Goal: Information Seeking & Learning: Learn about a topic

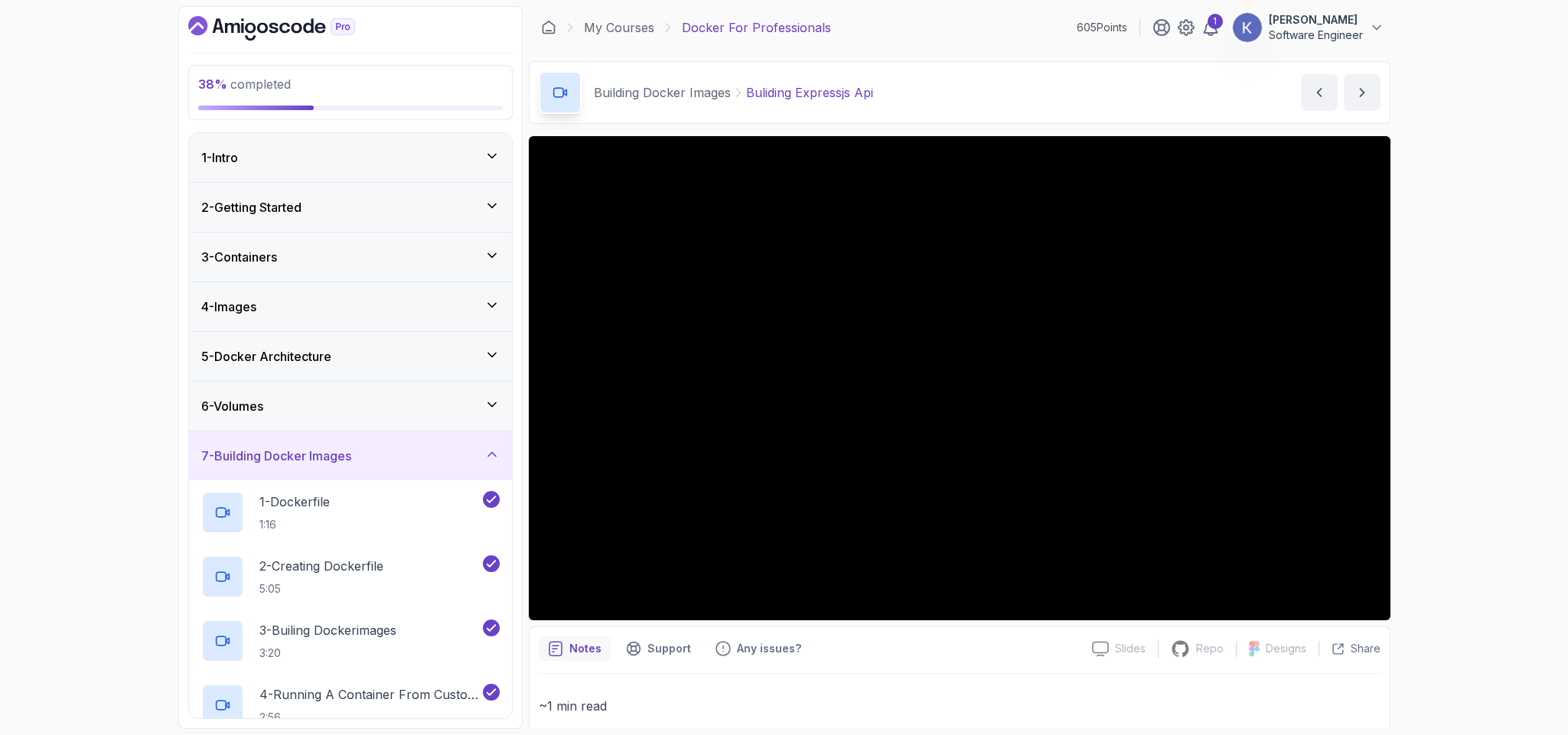
scroll to position [377, 0]
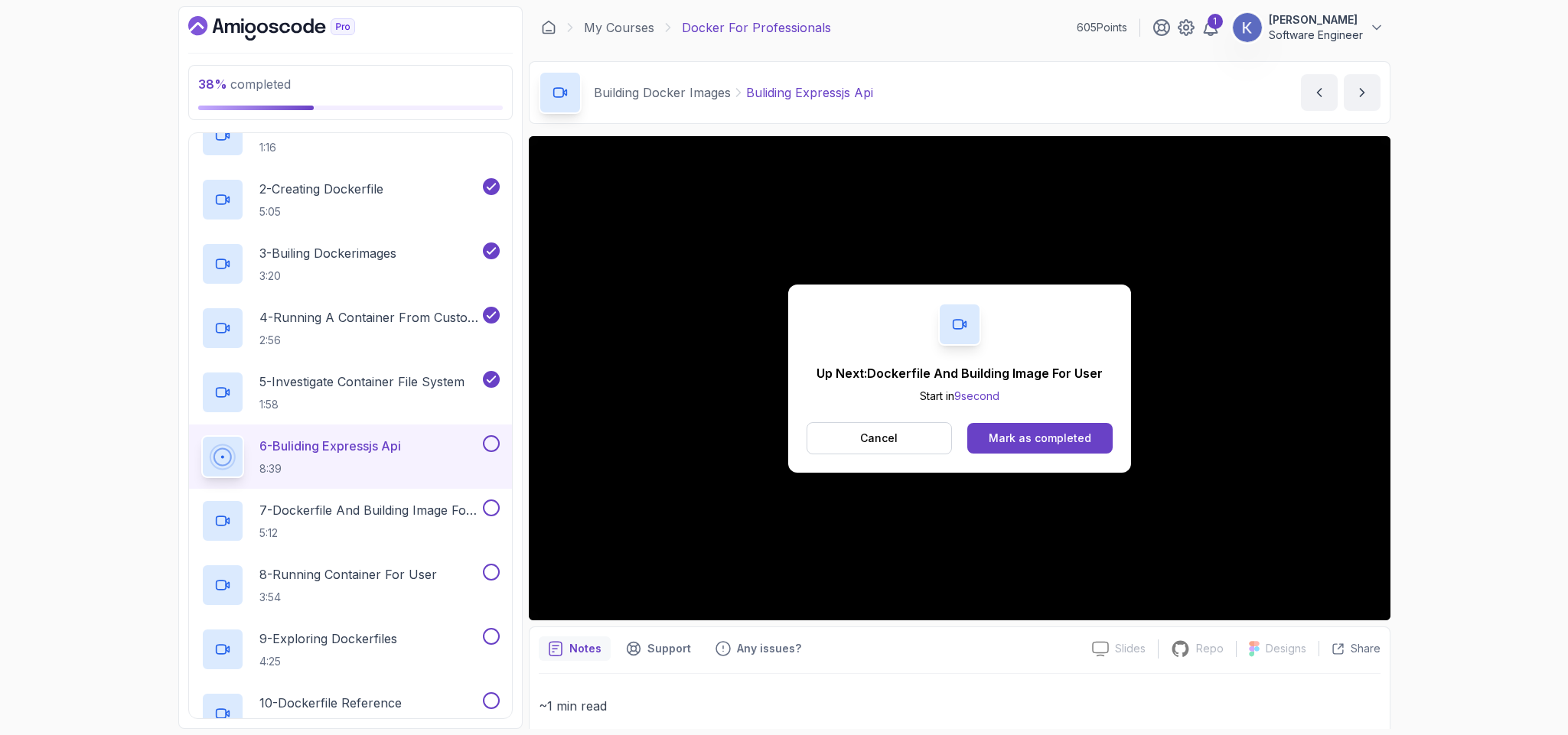
click at [1066, 420] on div "Up Next: Dockerfile And Building Image For User Start in 9 second Cancel Mark a…" at bounding box center [959, 379] width 343 height 188
click at [1072, 440] on div "Mark as completed" at bounding box center [1040, 438] width 103 height 16
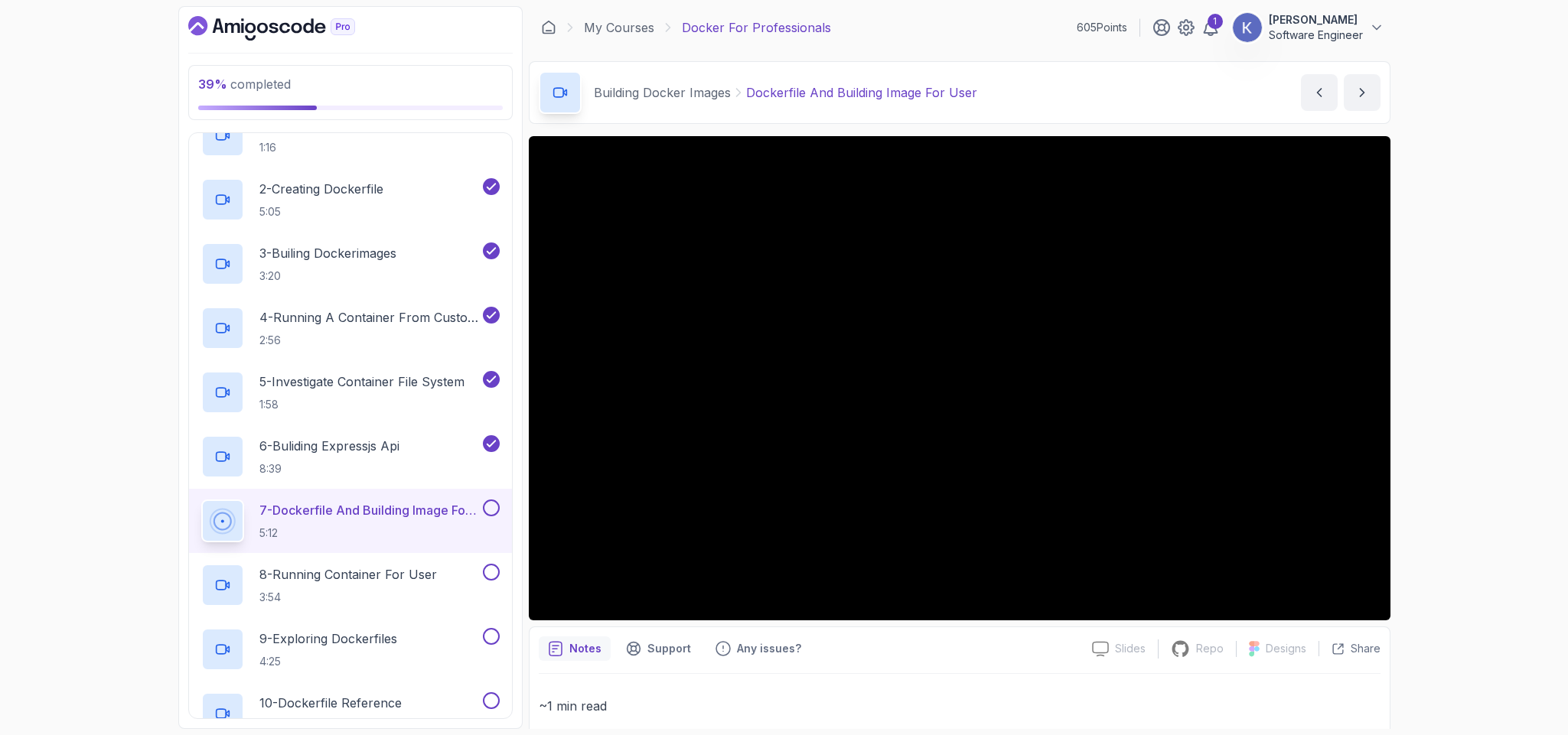
click at [1038, 70] on div "Building Docker Images Dockerfile And Building Image For User Dockerfile And Bu…" at bounding box center [959, 92] width 862 height 63
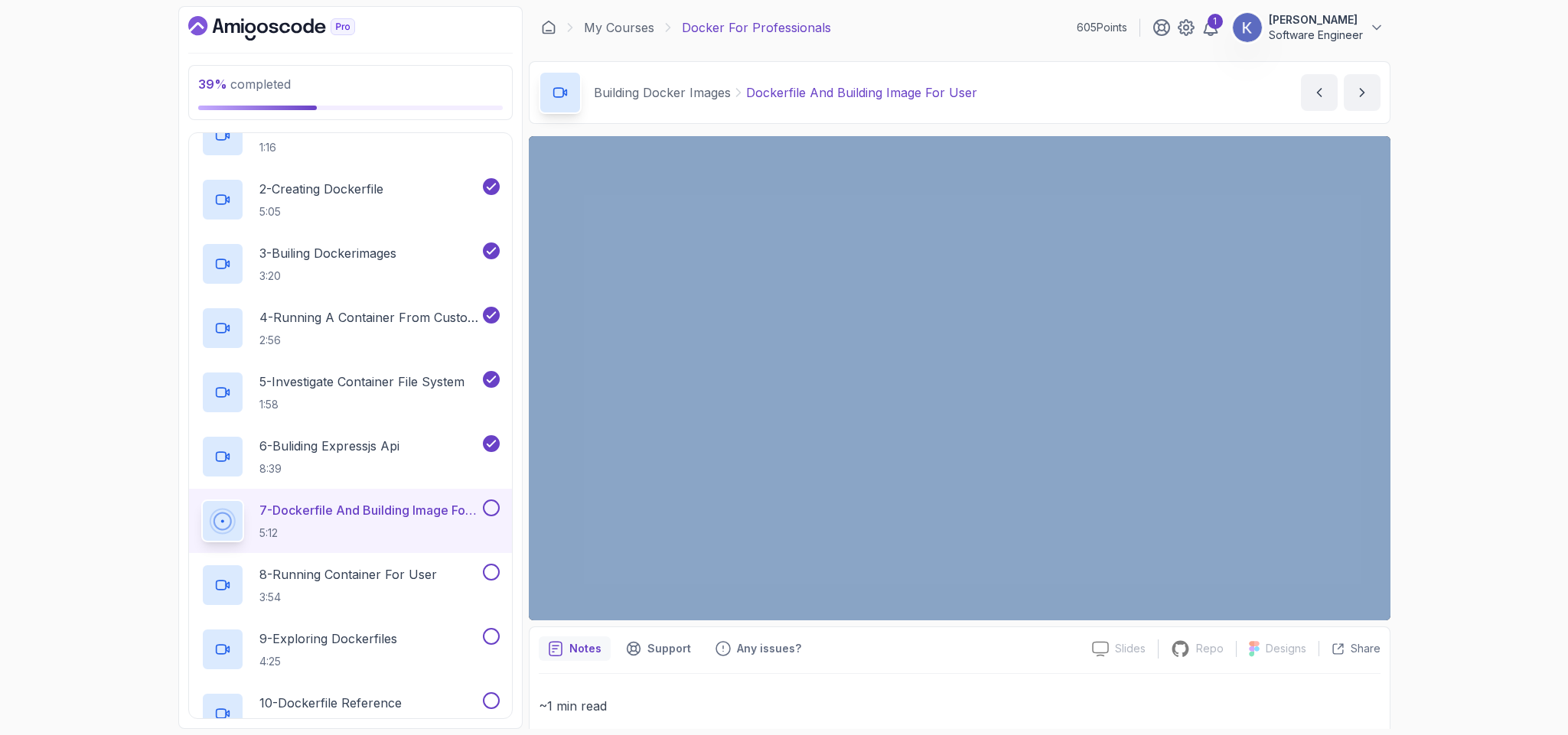
click at [1038, 70] on div "Building Docker Images Dockerfile And Building Image For User Dockerfile And Bu…" at bounding box center [959, 92] width 862 height 63
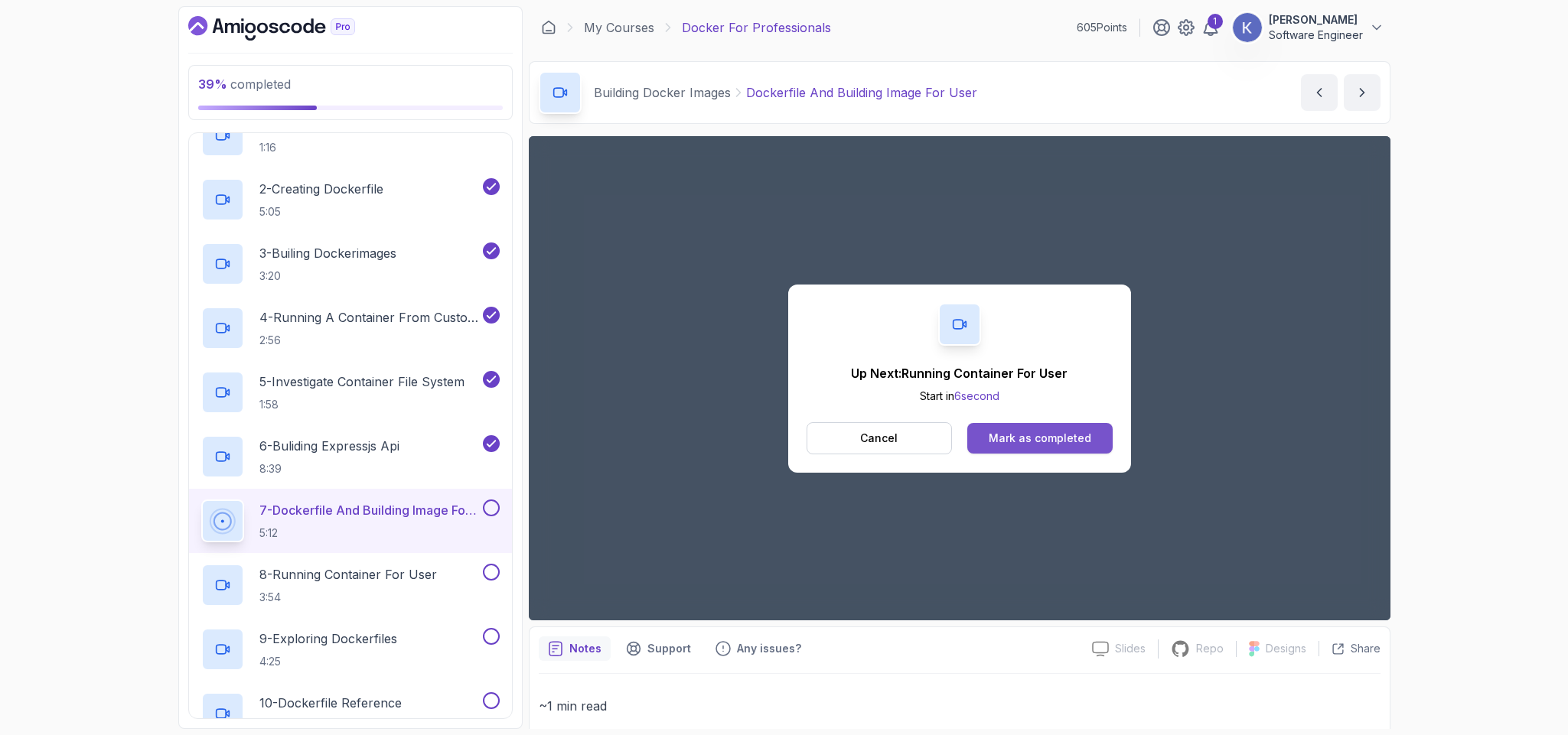
click at [1045, 431] on div "Mark as completed" at bounding box center [1040, 438] width 103 height 16
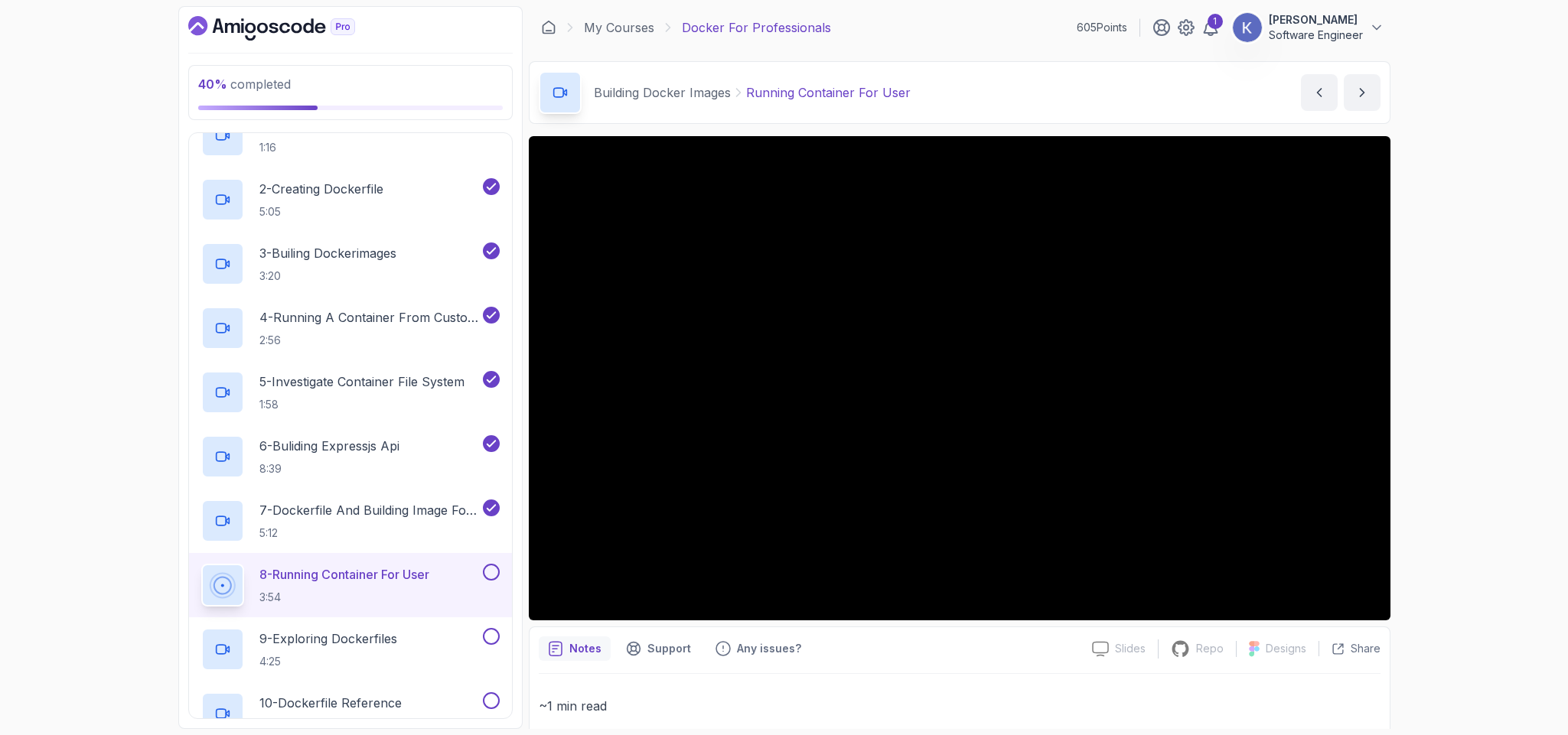
click at [193, 588] on div "8 - Running Container For User 3:54" at bounding box center [351, 585] width 323 height 64
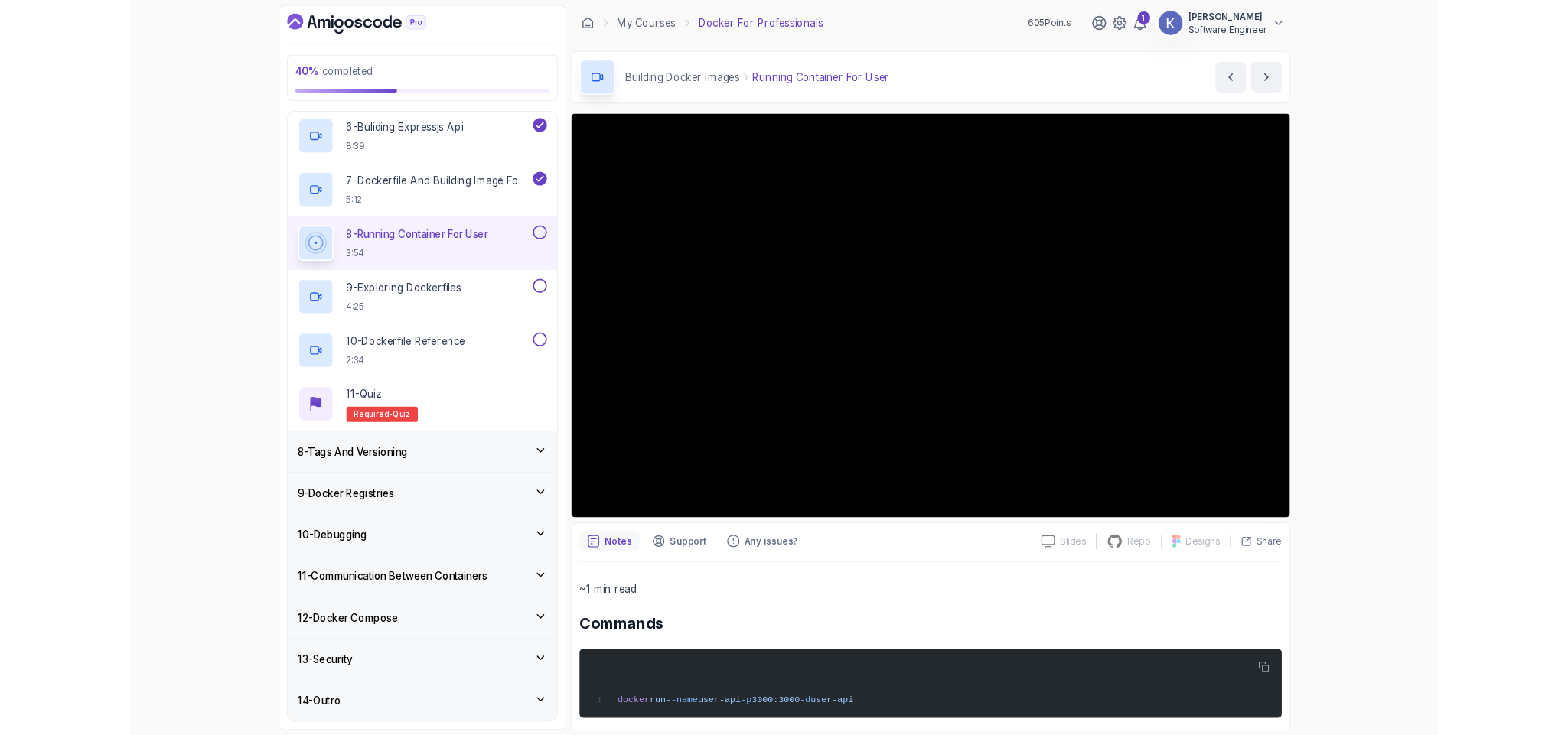
scroll to position [678, 0]
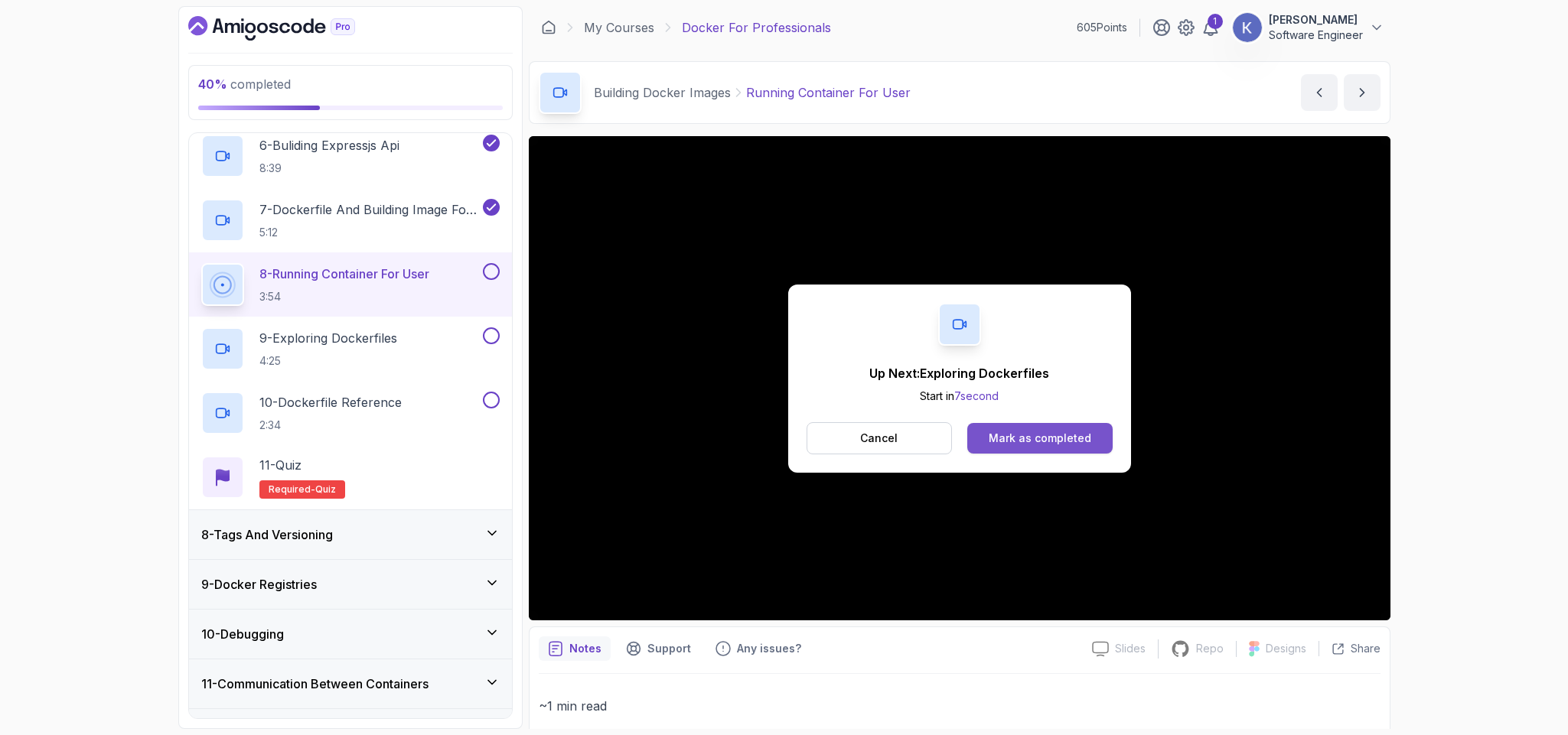
click at [1068, 426] on button "Mark as completed" at bounding box center [1040, 438] width 145 height 30
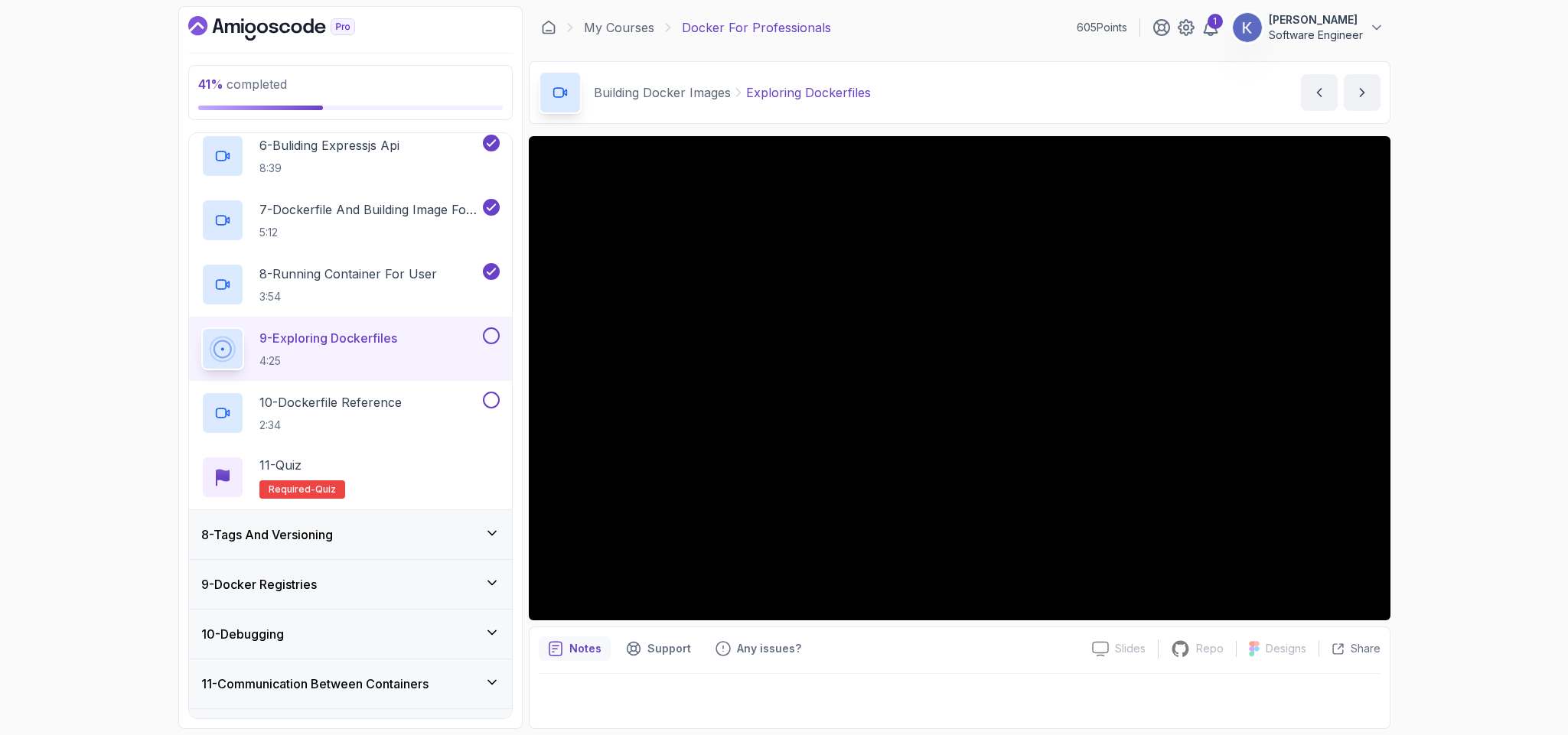
click at [193, 367] on div "9 - Exploring Dockerfiles 4:25" at bounding box center [351, 349] width 323 height 64
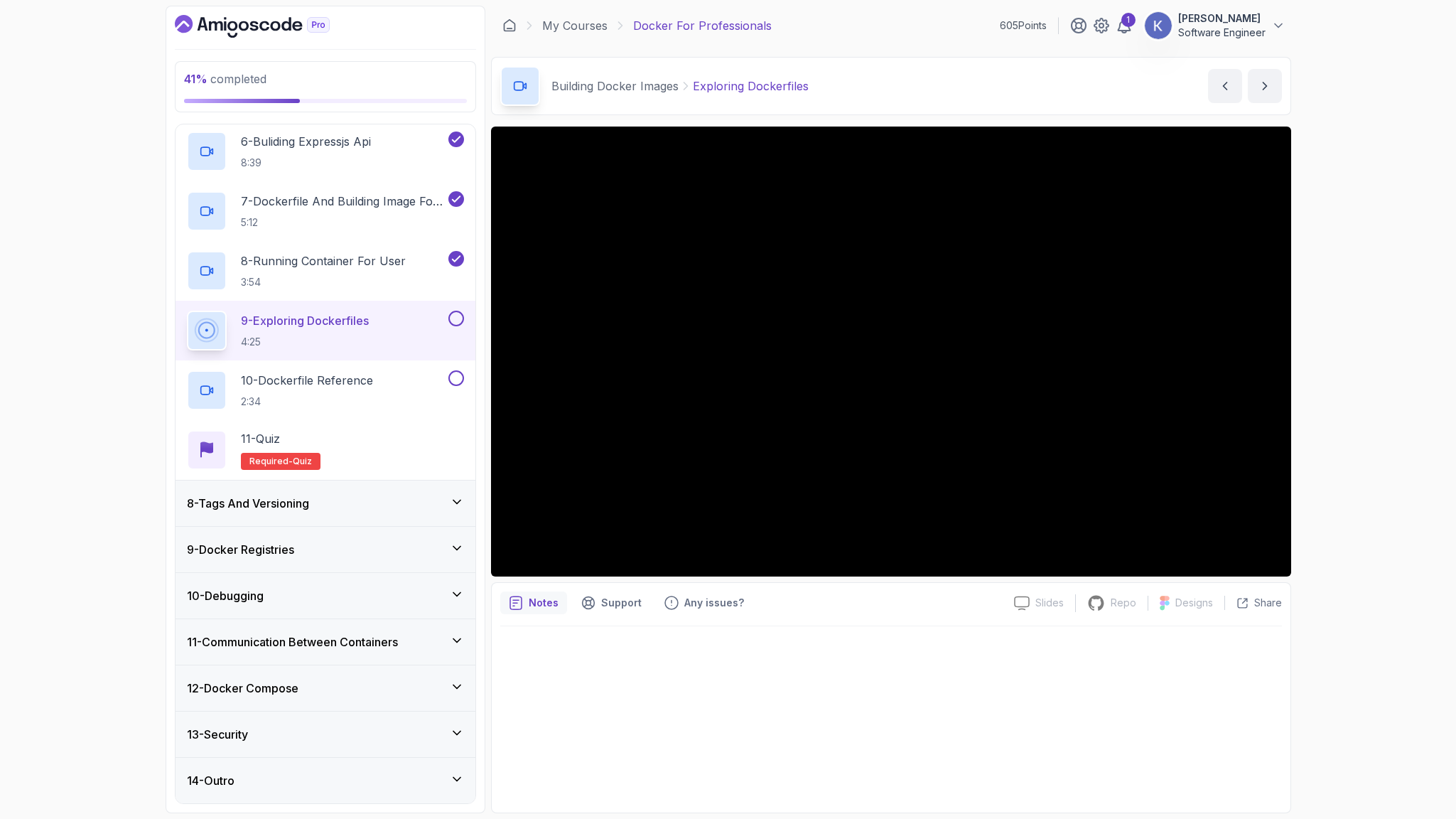
scroll to position [765, 0]
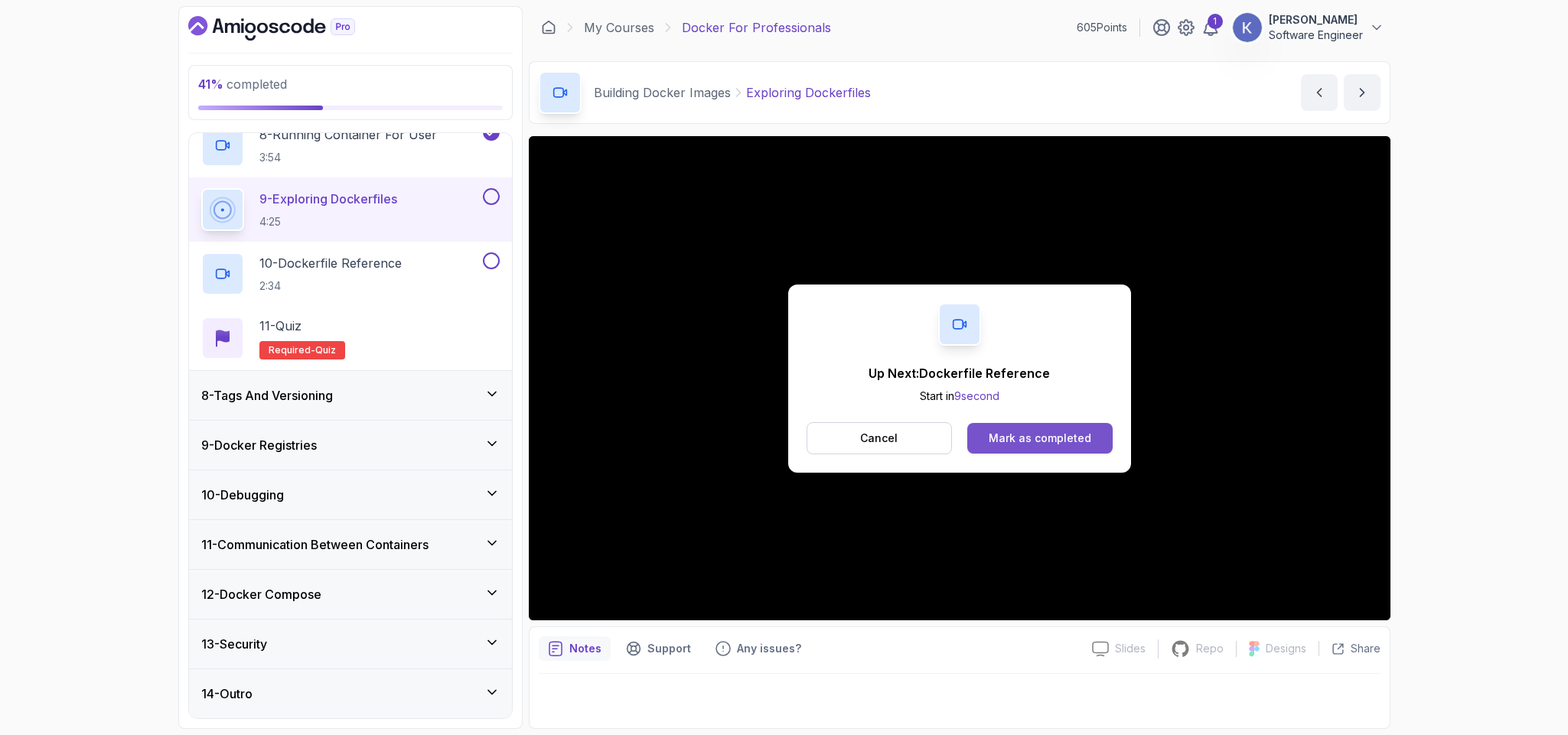
click at [1029, 440] on div "Mark as completed" at bounding box center [1040, 438] width 103 height 16
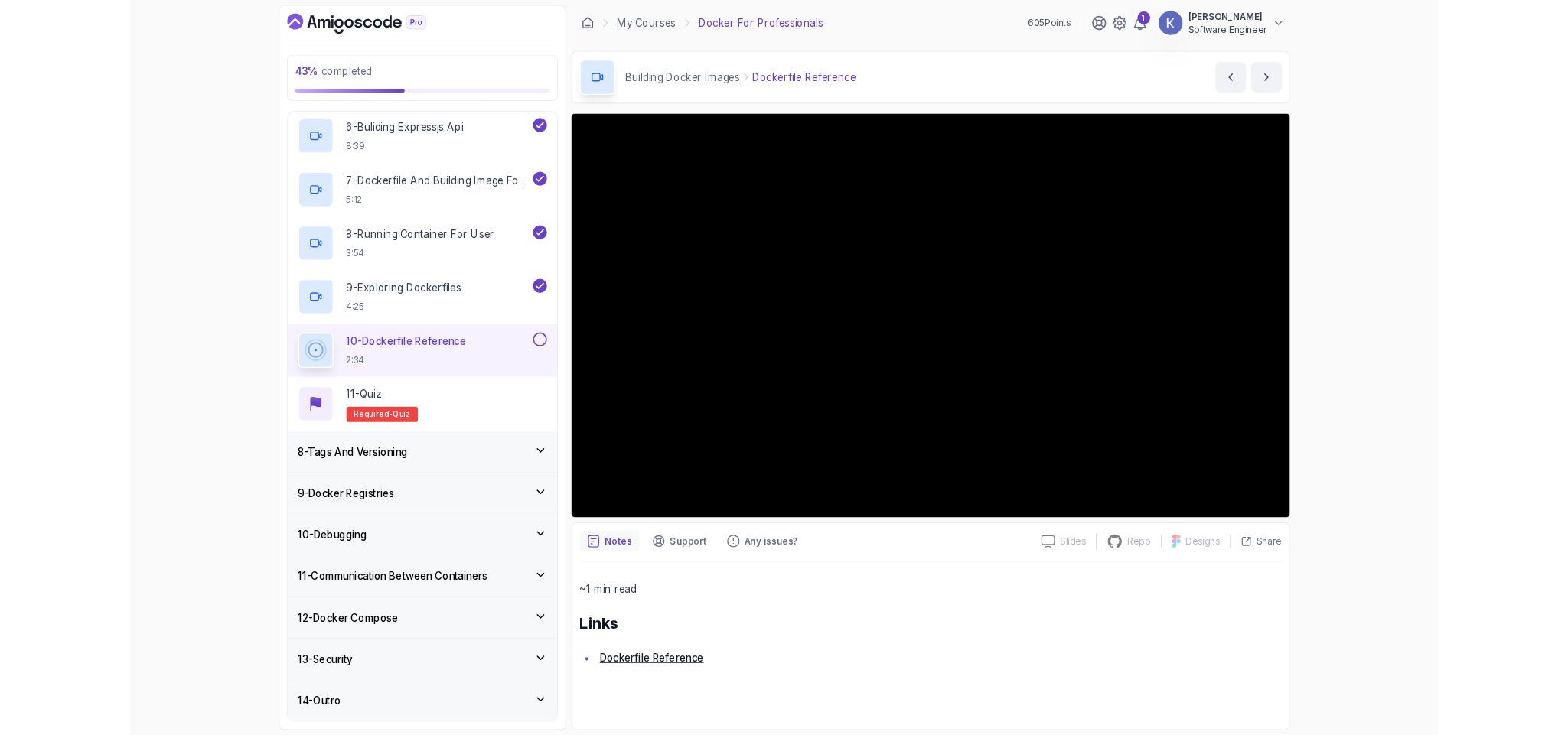
scroll to position [824, 0]
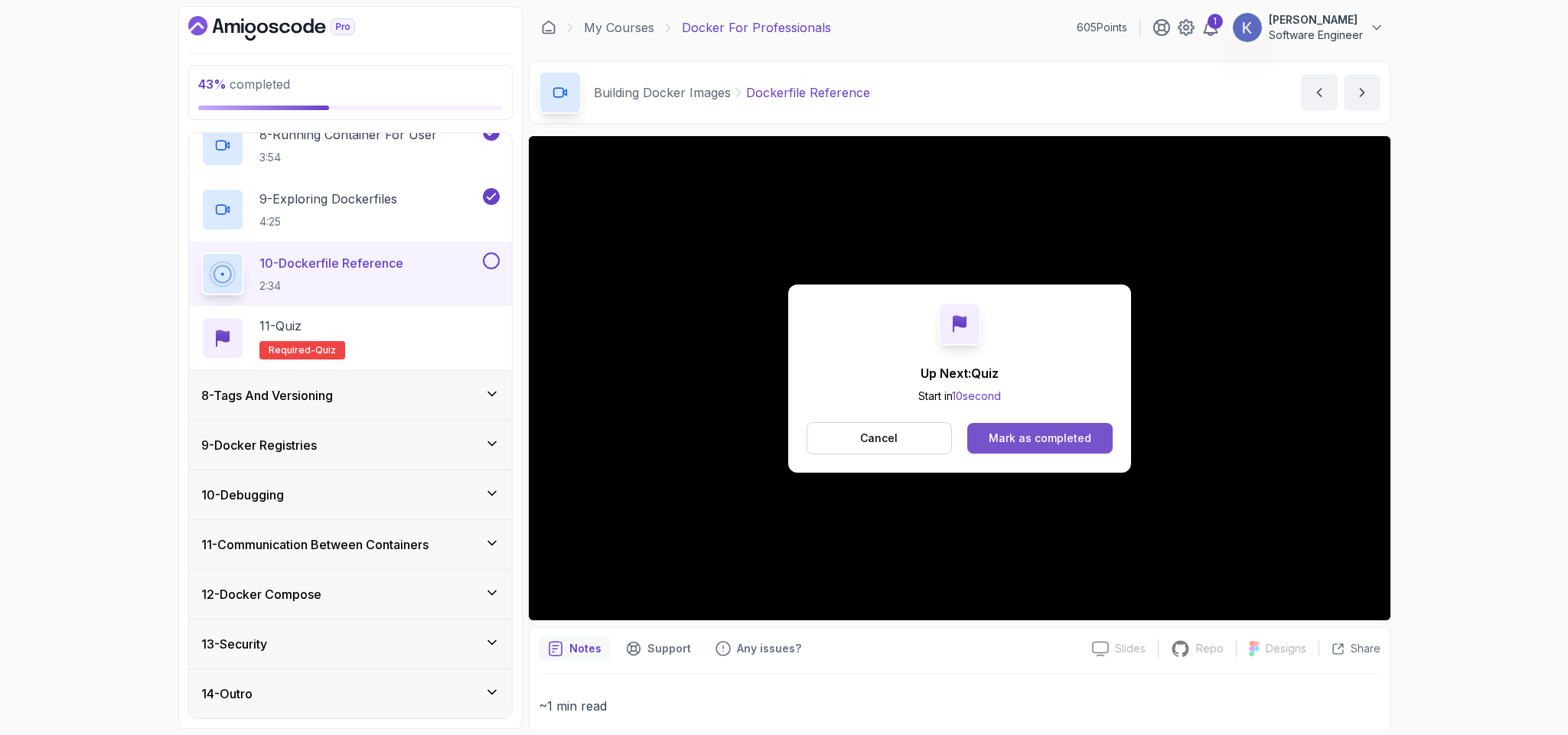
click at [1052, 440] on div "Mark as completed" at bounding box center [1040, 438] width 103 height 16
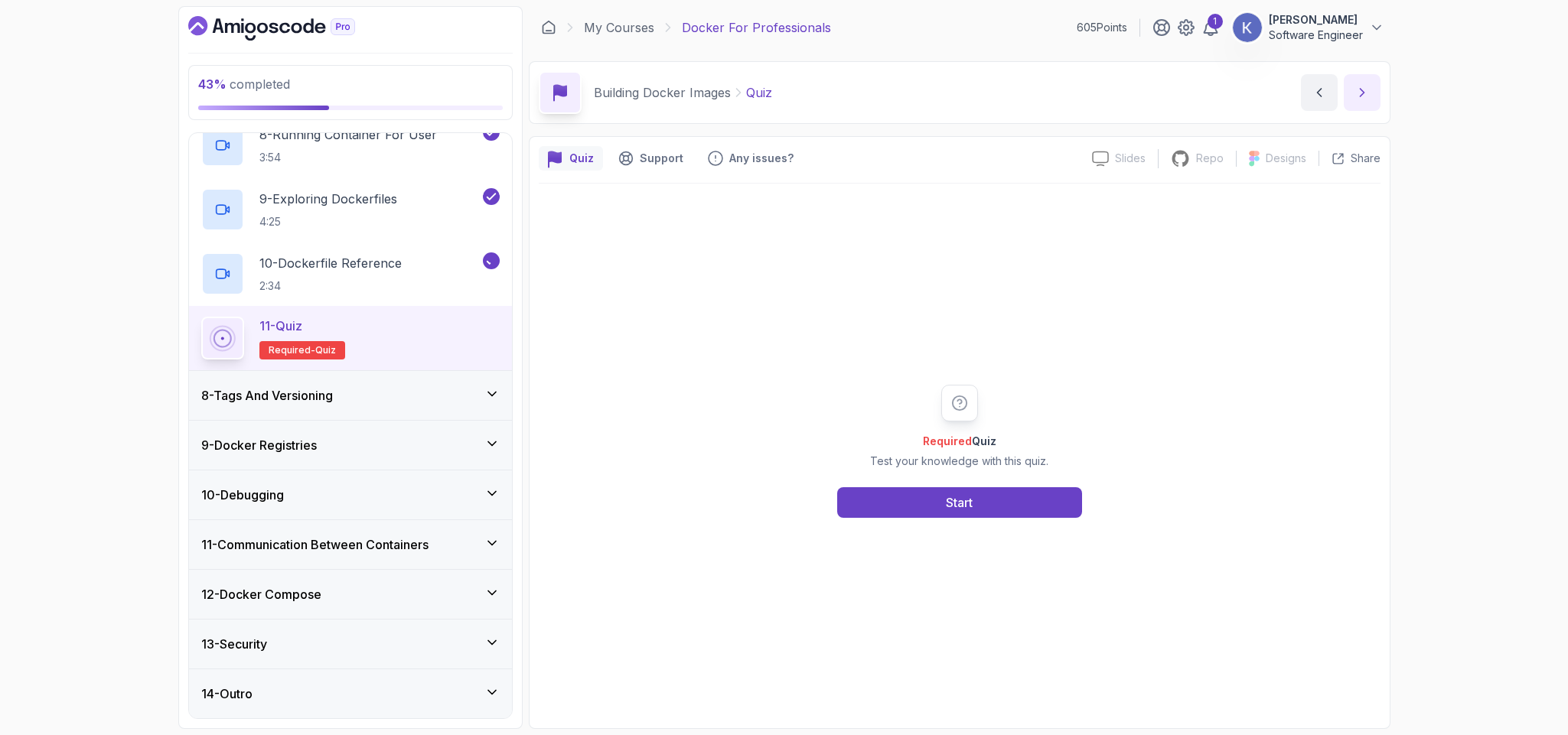
click at [1360, 97] on icon "next content" at bounding box center [1362, 92] width 16 height 16
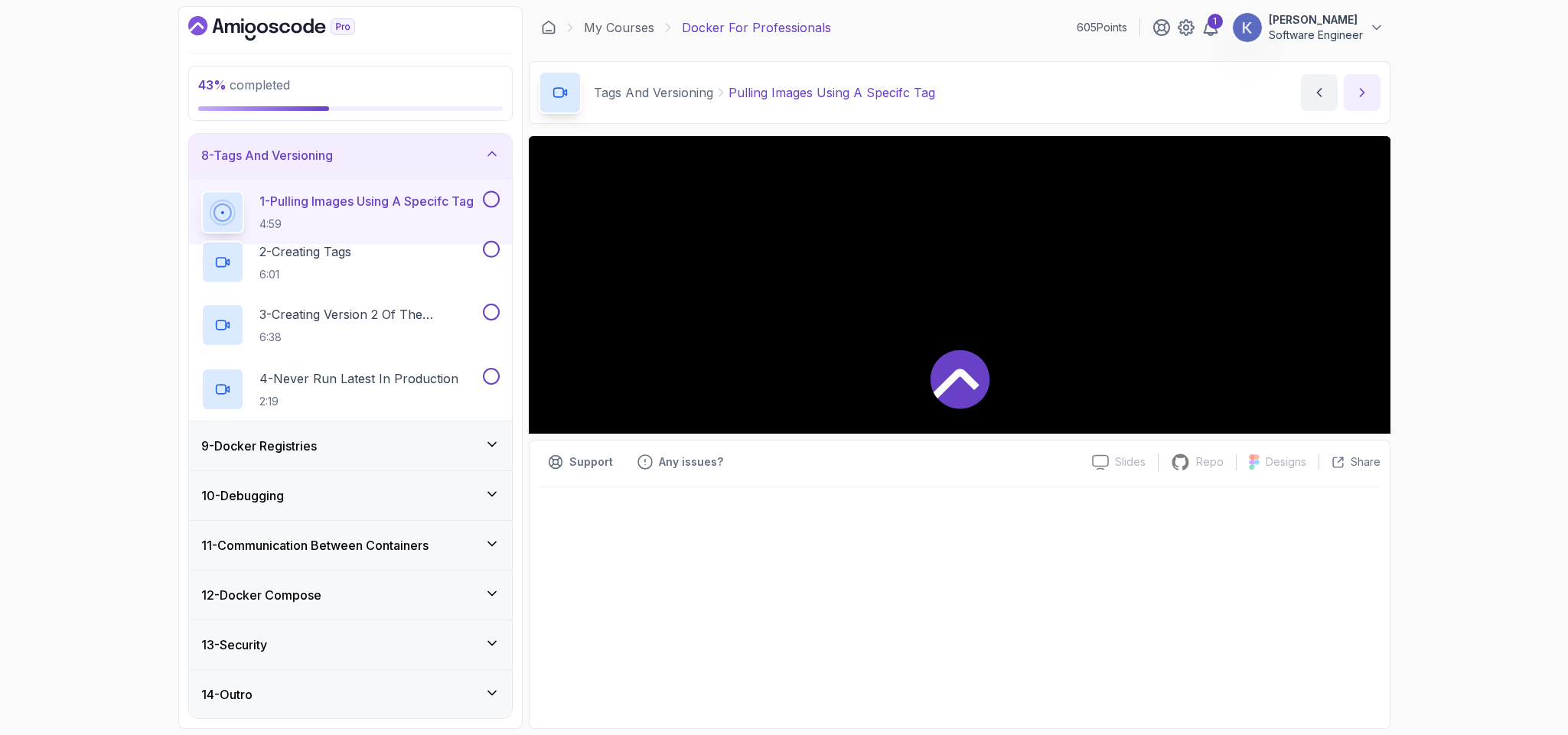
scroll to position [117, 0]
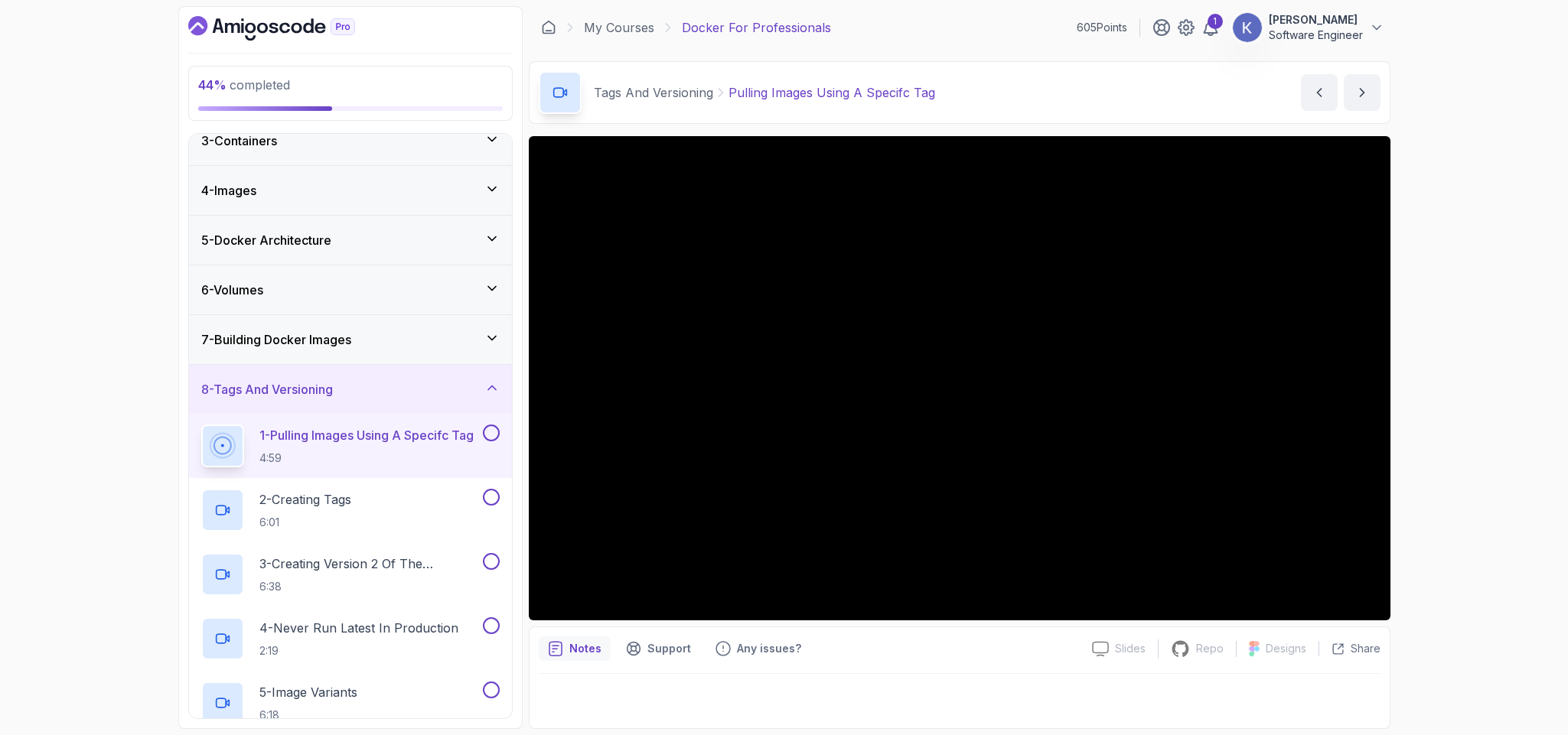
click at [196, 437] on div "1 - Pulling Images Using A Specifc Tag 4:59" at bounding box center [351, 446] width 323 height 64
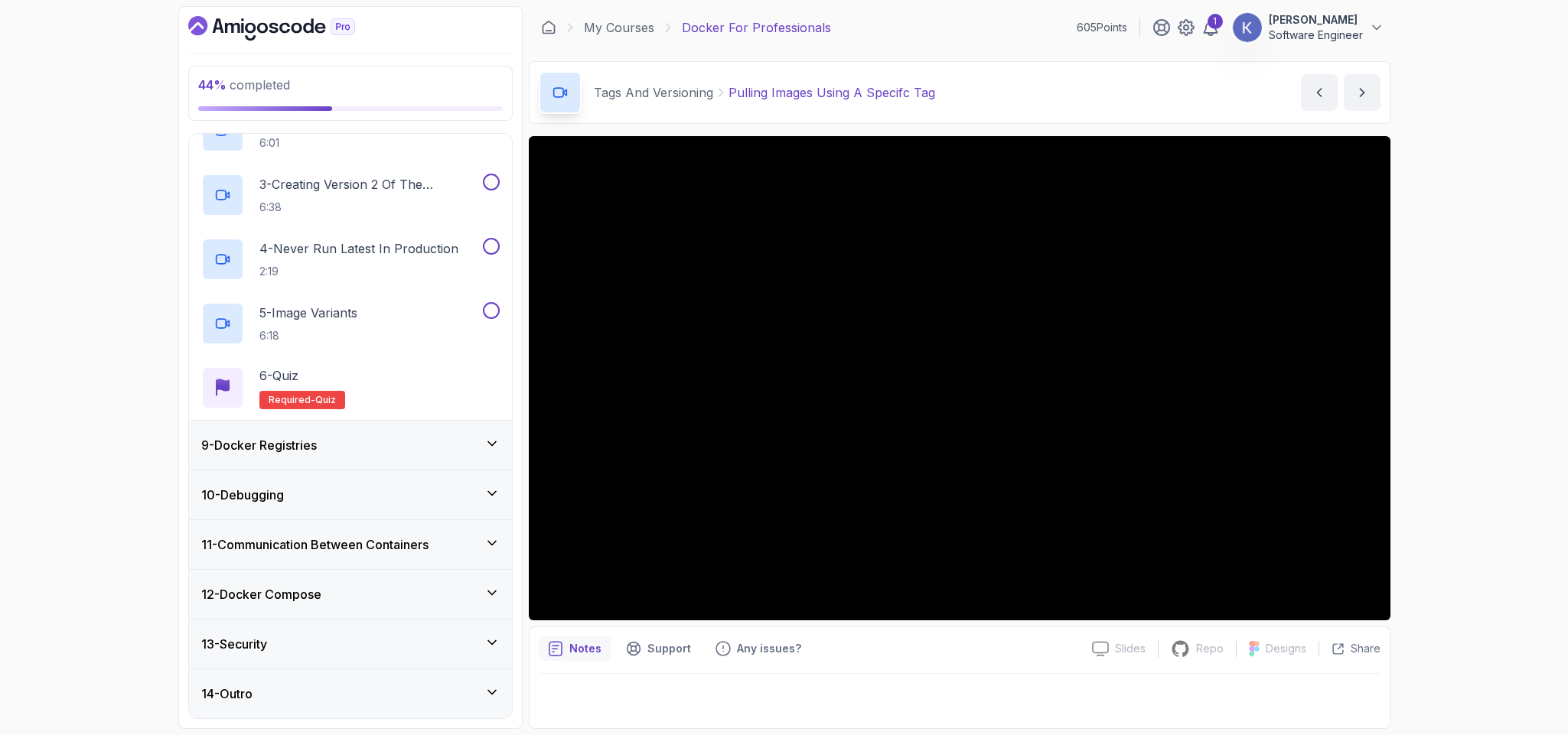
scroll to position [457, 0]
